Goal: Go to known website: Access a specific website the user already knows

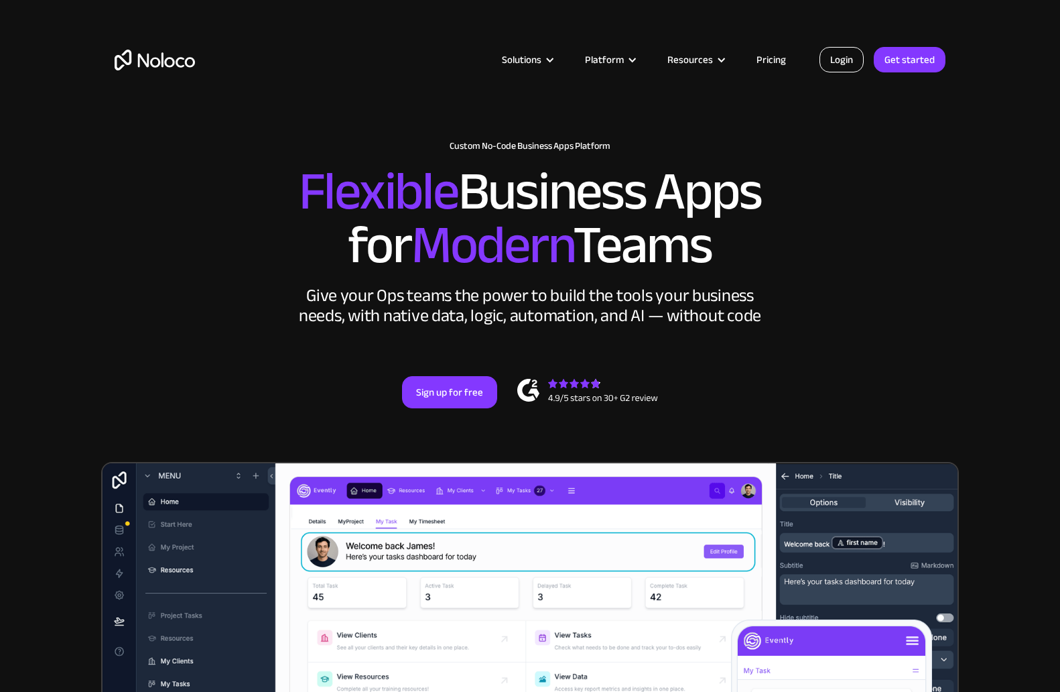
click at [833, 52] on link "Login" at bounding box center [842, 59] width 44 height 25
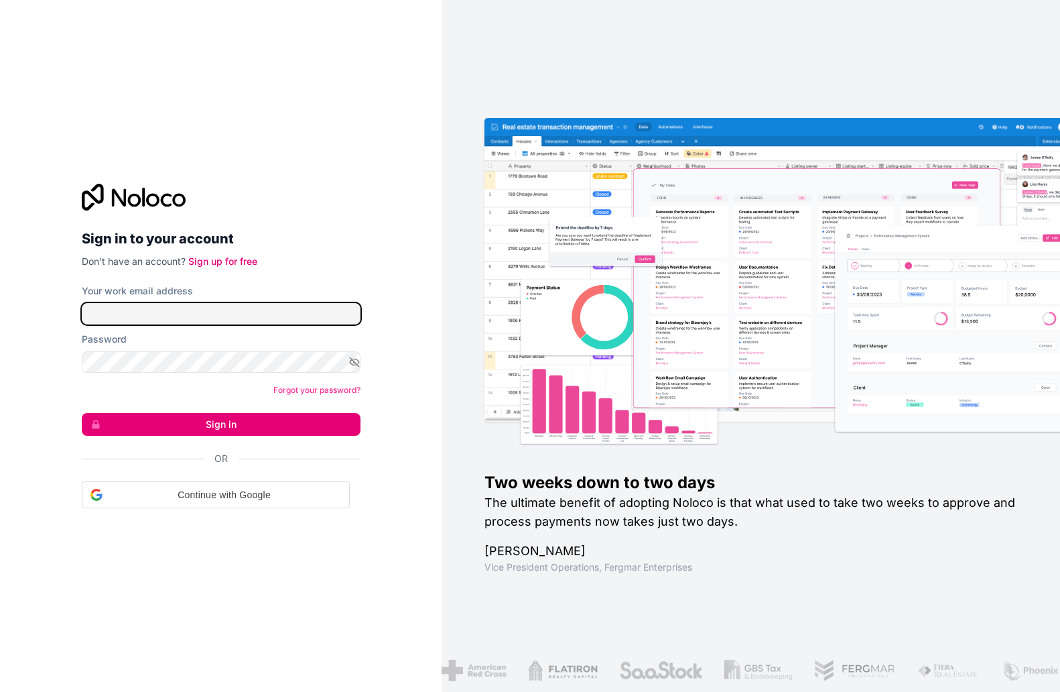
type input "[EMAIL_ADDRESS][DOMAIN_NAME]"
click at [231, 307] on input "[EMAIL_ADDRESS][DOMAIN_NAME]" at bounding box center [221, 313] width 279 height 21
click at [214, 311] on input "[EMAIL_ADDRESS][DOMAIN_NAME]" at bounding box center [221, 313] width 279 height 21
click at [194, 312] on input "[EMAIL_ADDRESS][DOMAIN_NAME]" at bounding box center [221, 313] width 279 height 21
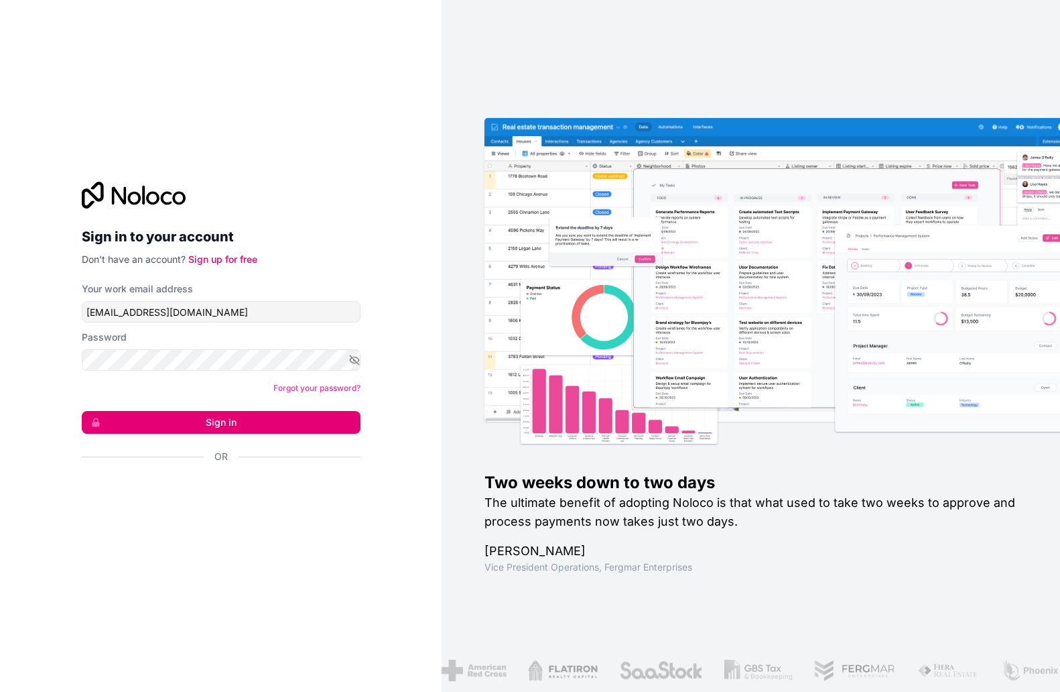
click at [204, 423] on button "Sign in" at bounding box center [221, 422] width 279 height 23
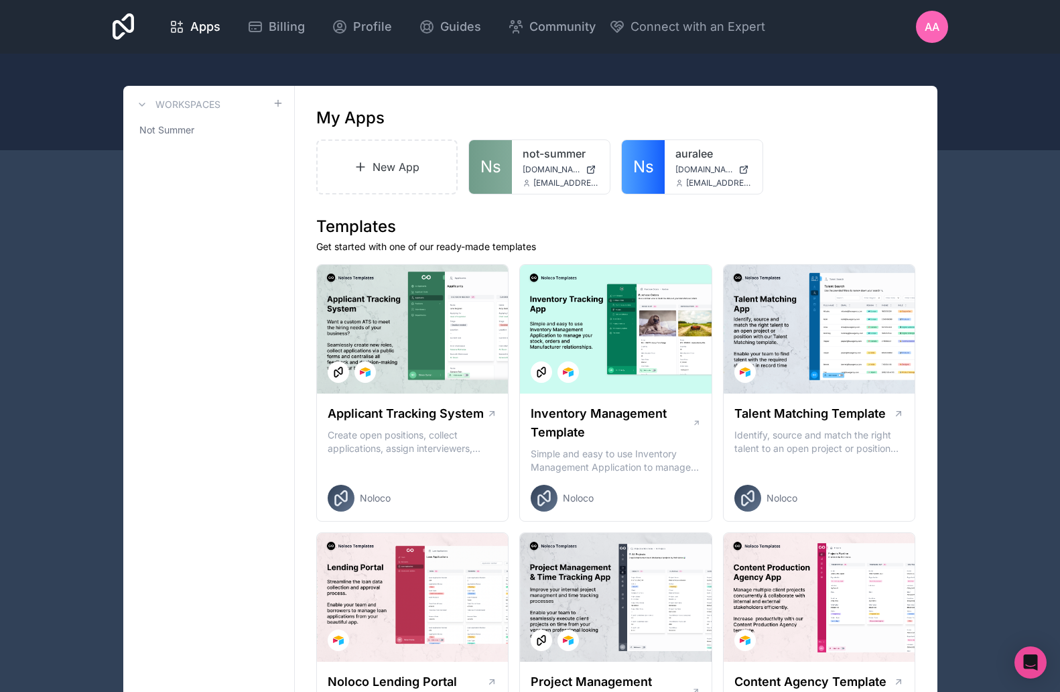
click at [545, 167] on span "[DOMAIN_NAME]" at bounding box center [552, 169] width 58 height 11
click at [550, 155] on link "not-summer" at bounding box center [561, 153] width 76 height 16
